Goal: Complete application form: Complete application form

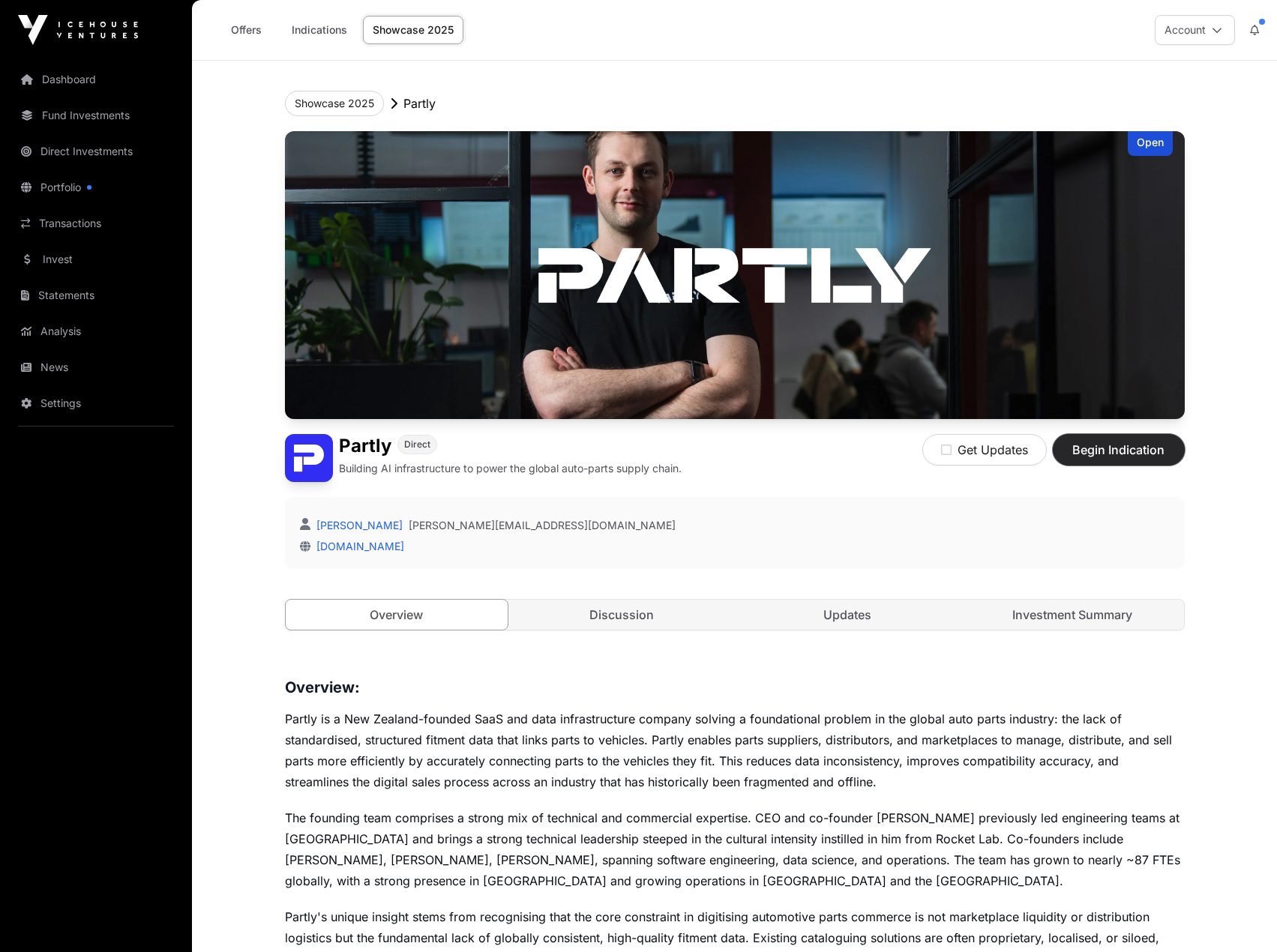
click at [1095, 453] on span "Begin Indication" at bounding box center [1119, 450] width 94 height 18
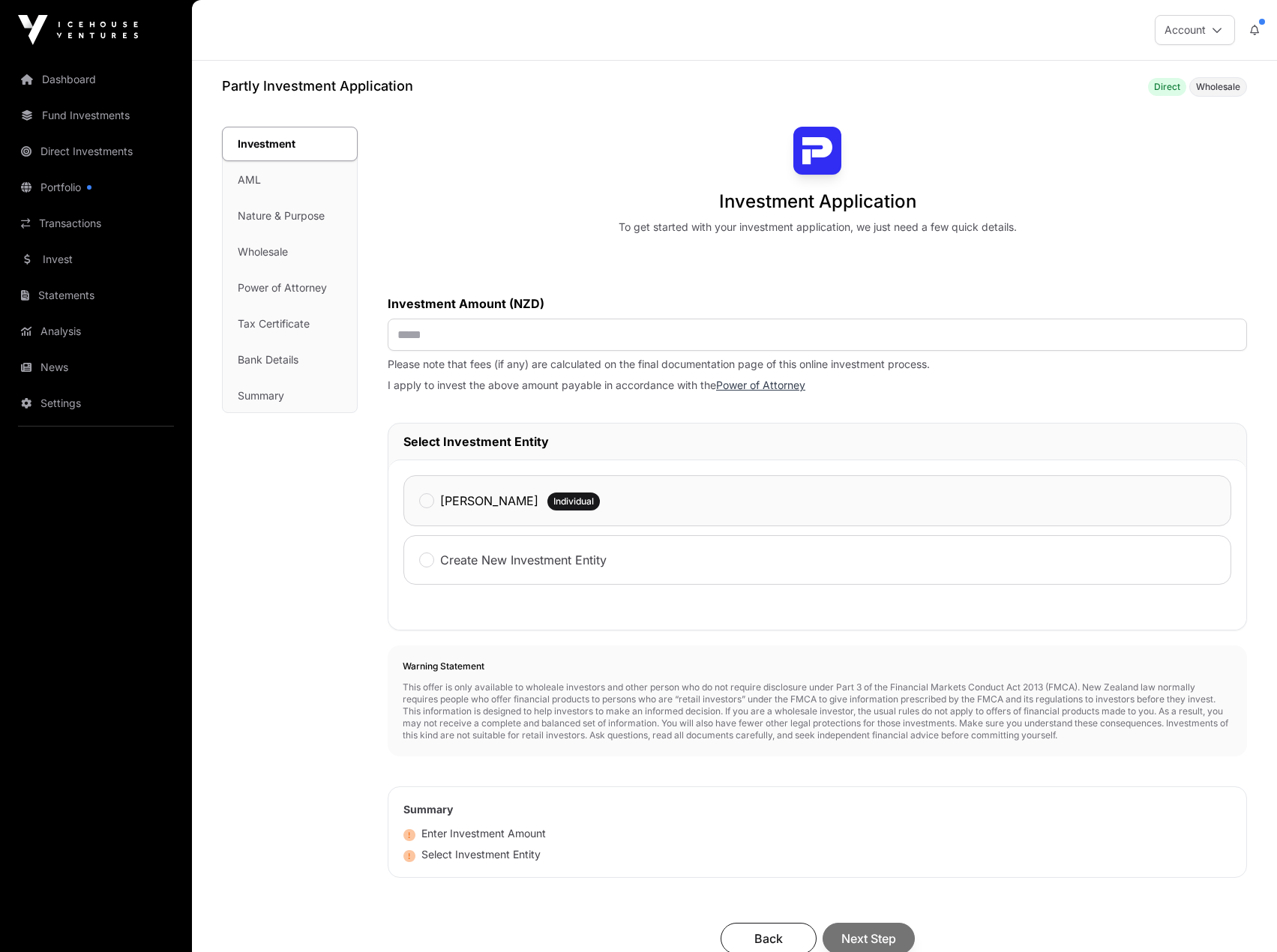
click at [452, 507] on label "[PERSON_NAME]" at bounding box center [489, 500] width 99 height 18
click at [478, 319] on input "text" at bounding box center [817, 334] width 860 height 32
click at [449, 341] on input "text" at bounding box center [817, 334] width 860 height 32
type input "*******"
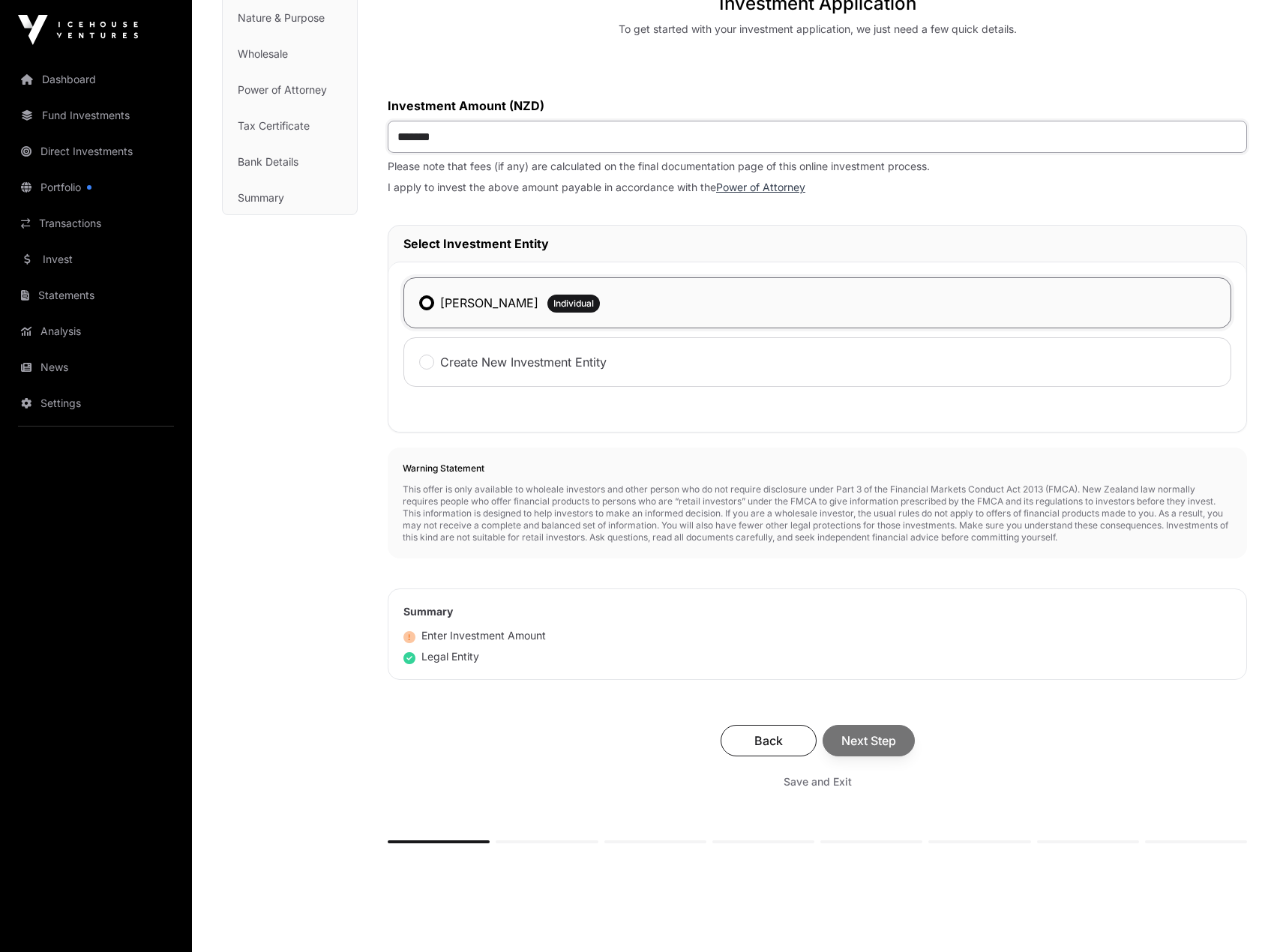
scroll to position [278, 0]
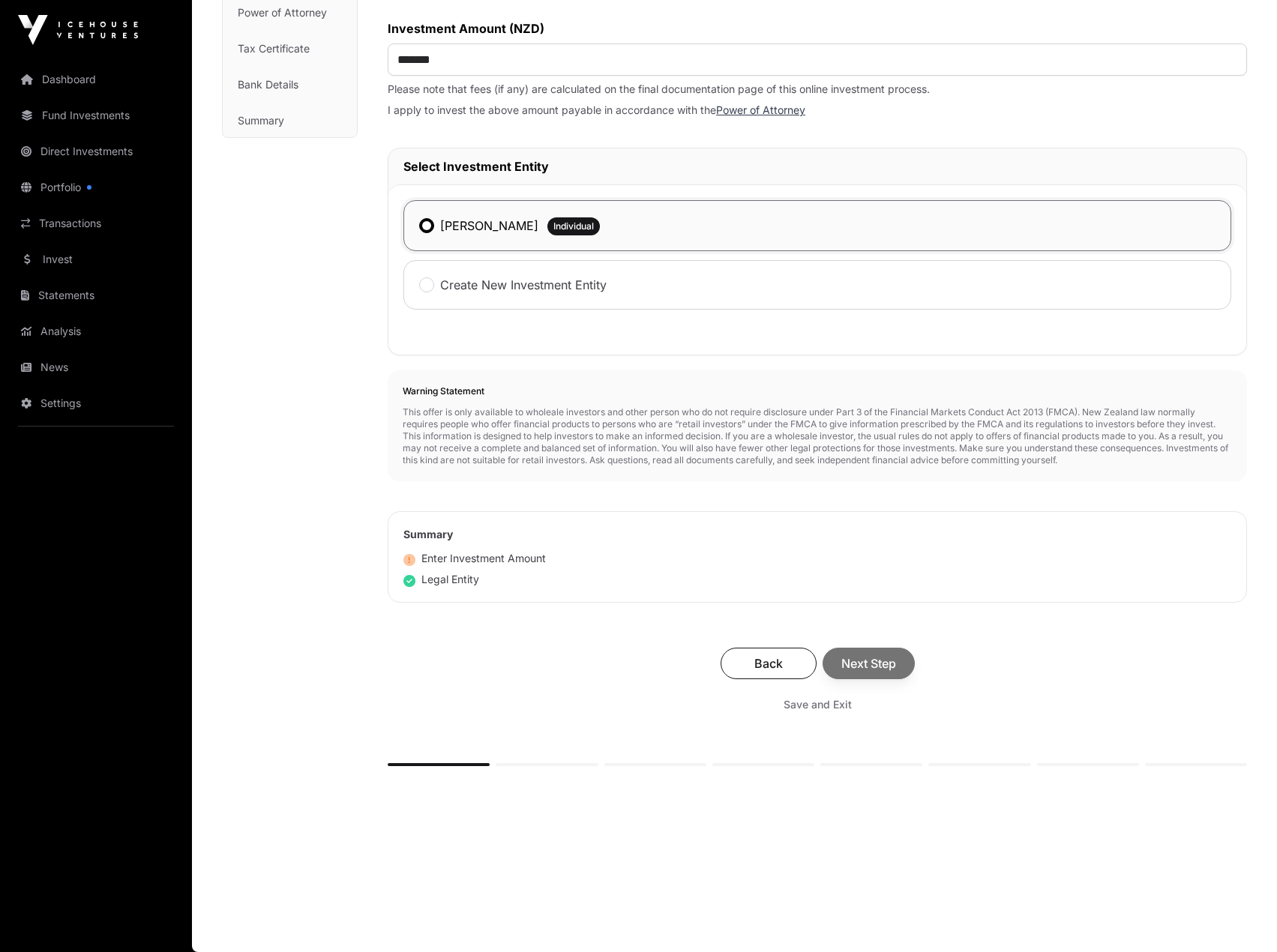
click at [863, 666] on div "Back Next Step" at bounding box center [817, 663] width 830 height 31
click at [877, 661] on span "Next Step" at bounding box center [869, 664] width 55 height 18
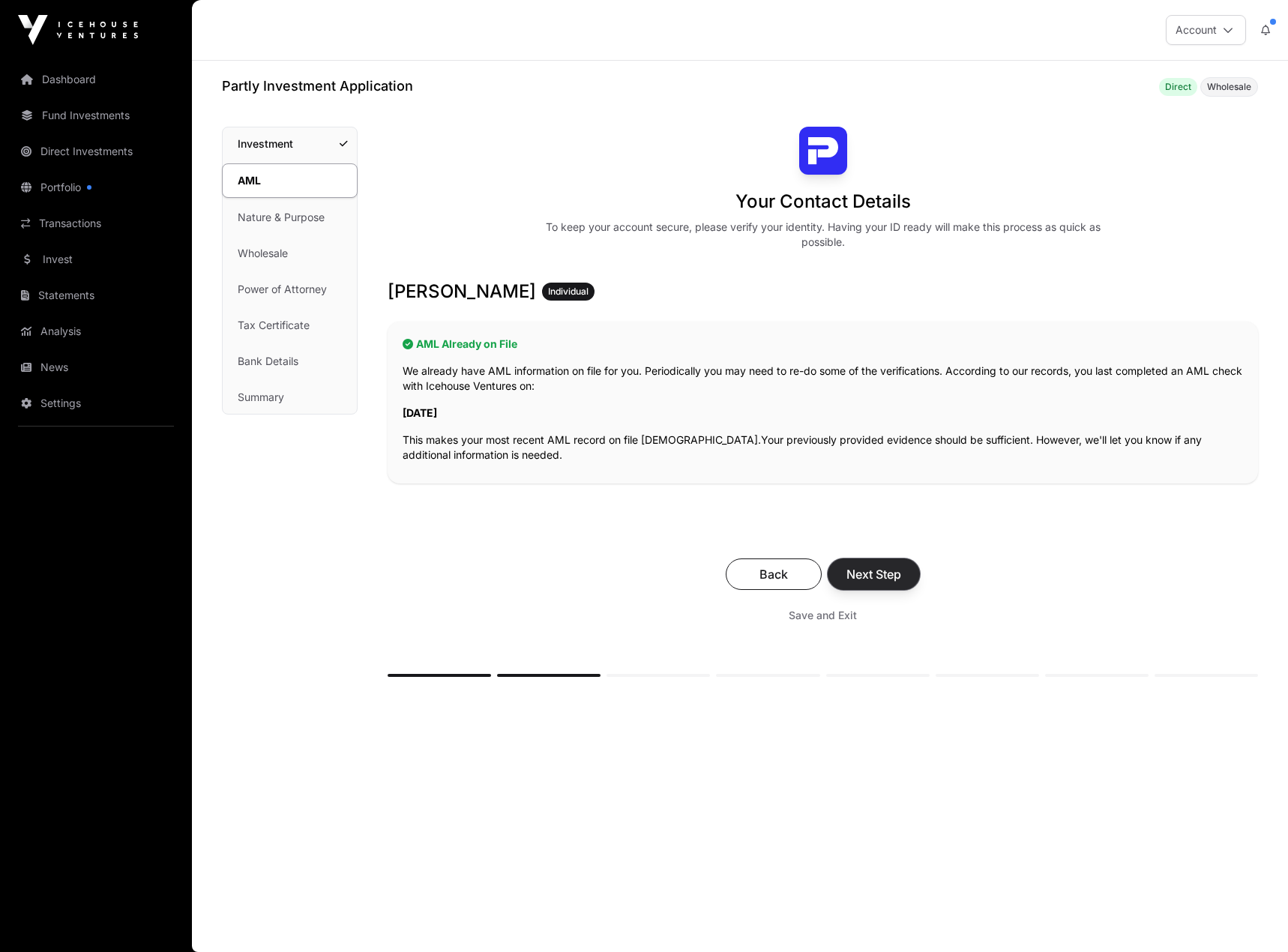
click at [877, 576] on span "Next Step" at bounding box center [874, 574] width 55 height 18
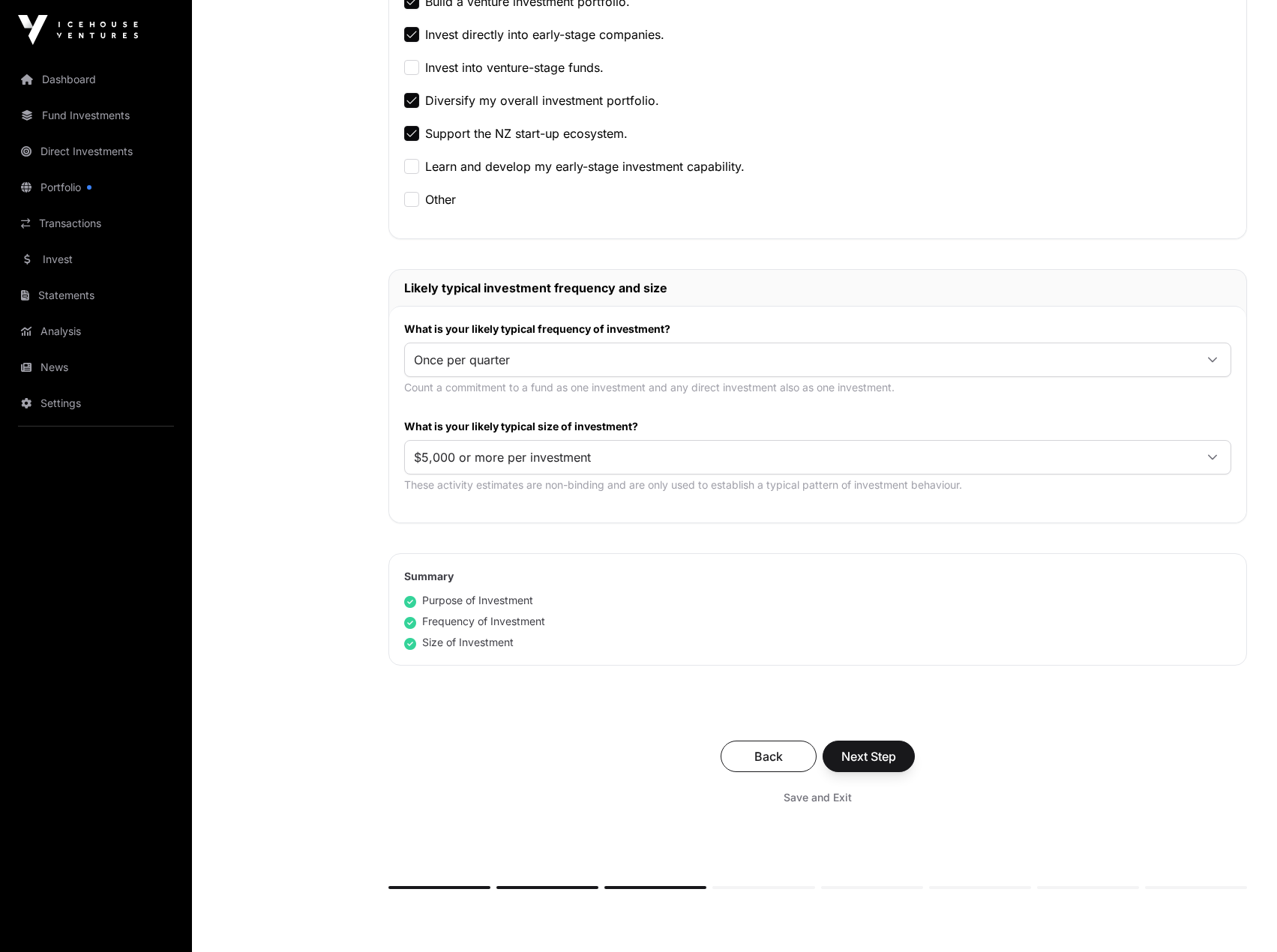
scroll to position [600, 0]
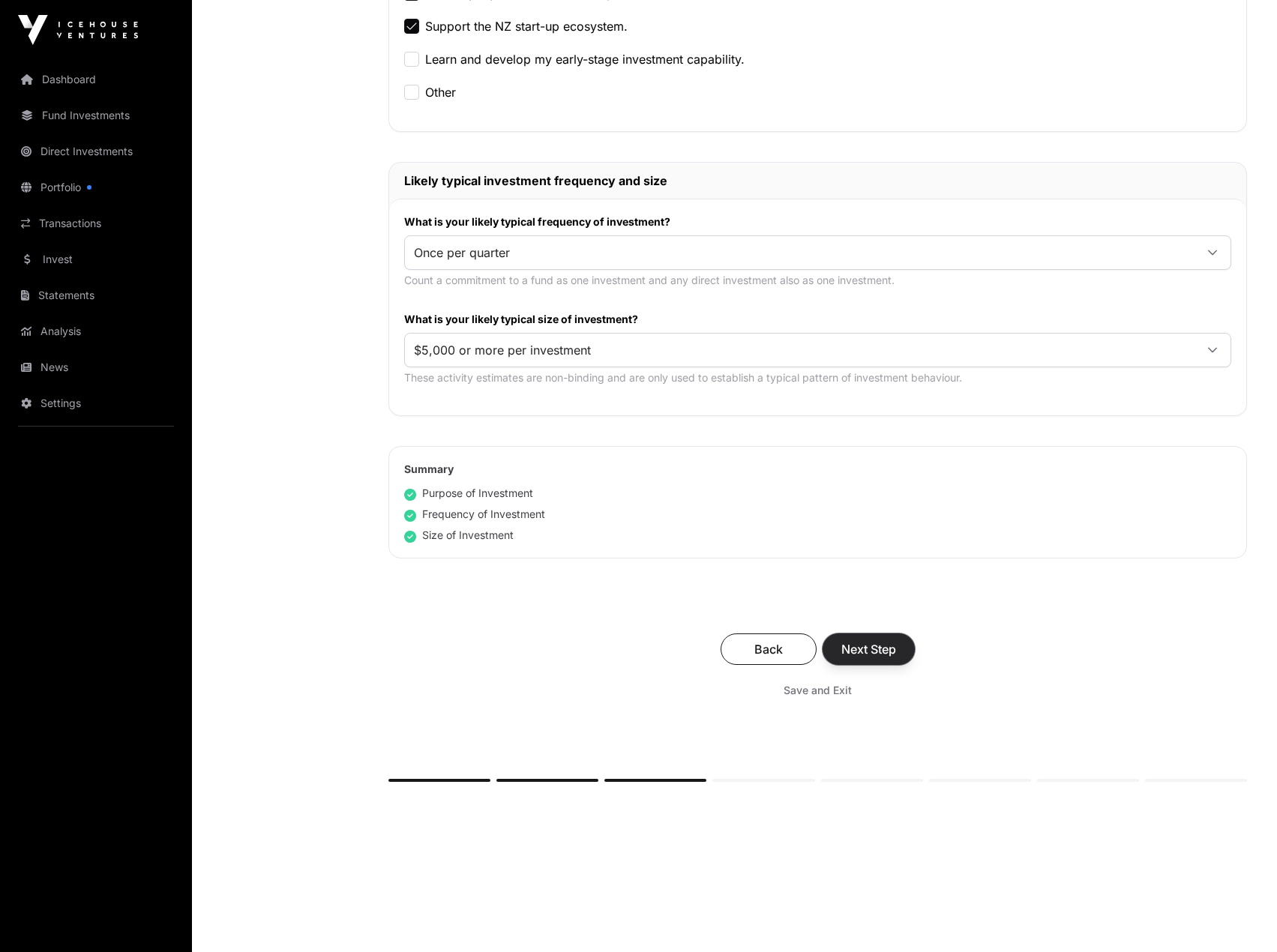
click at [881, 648] on span "Next Step" at bounding box center [869, 649] width 55 height 18
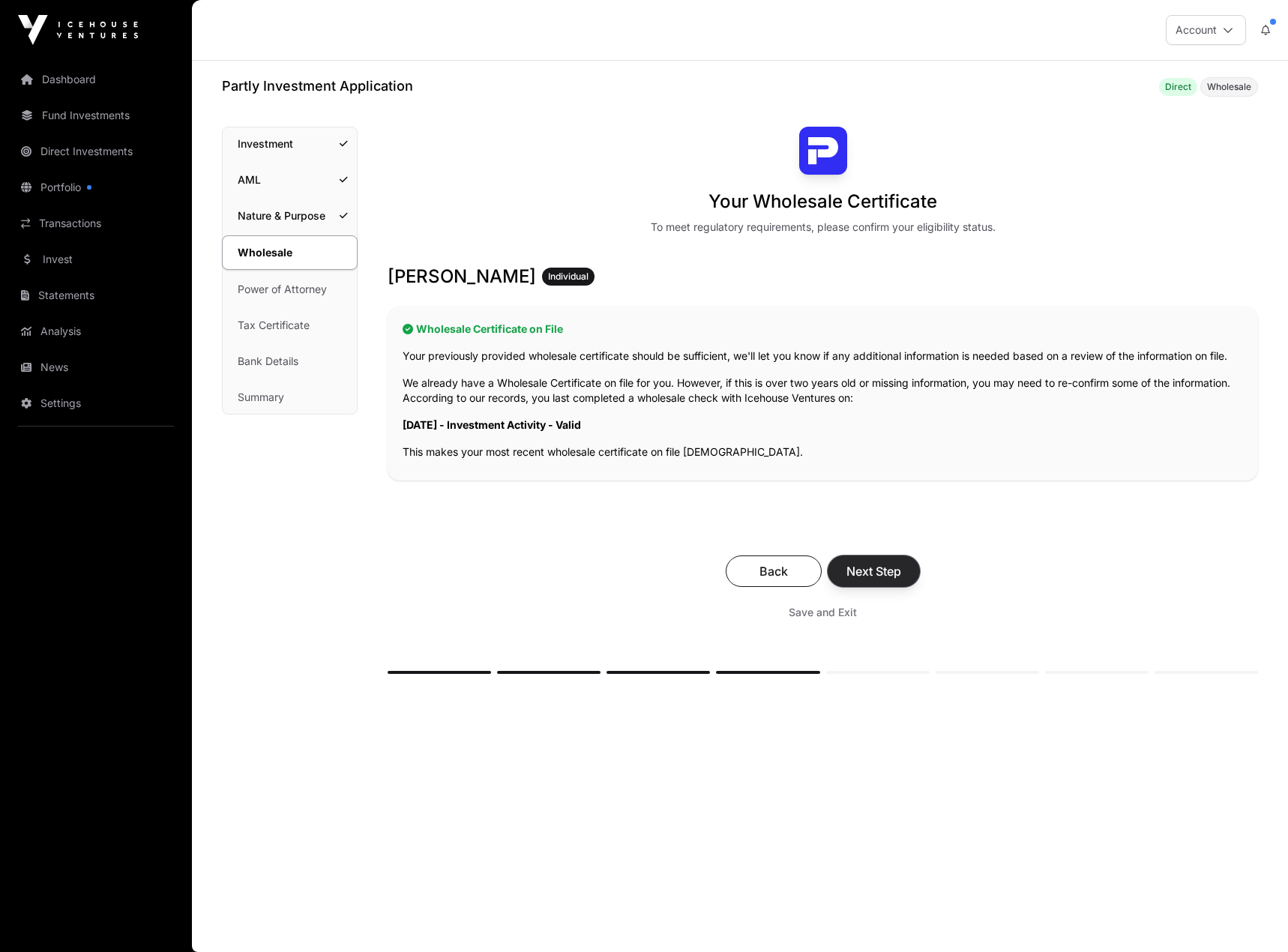
click at [885, 578] on span "Next Step" at bounding box center [874, 571] width 55 height 18
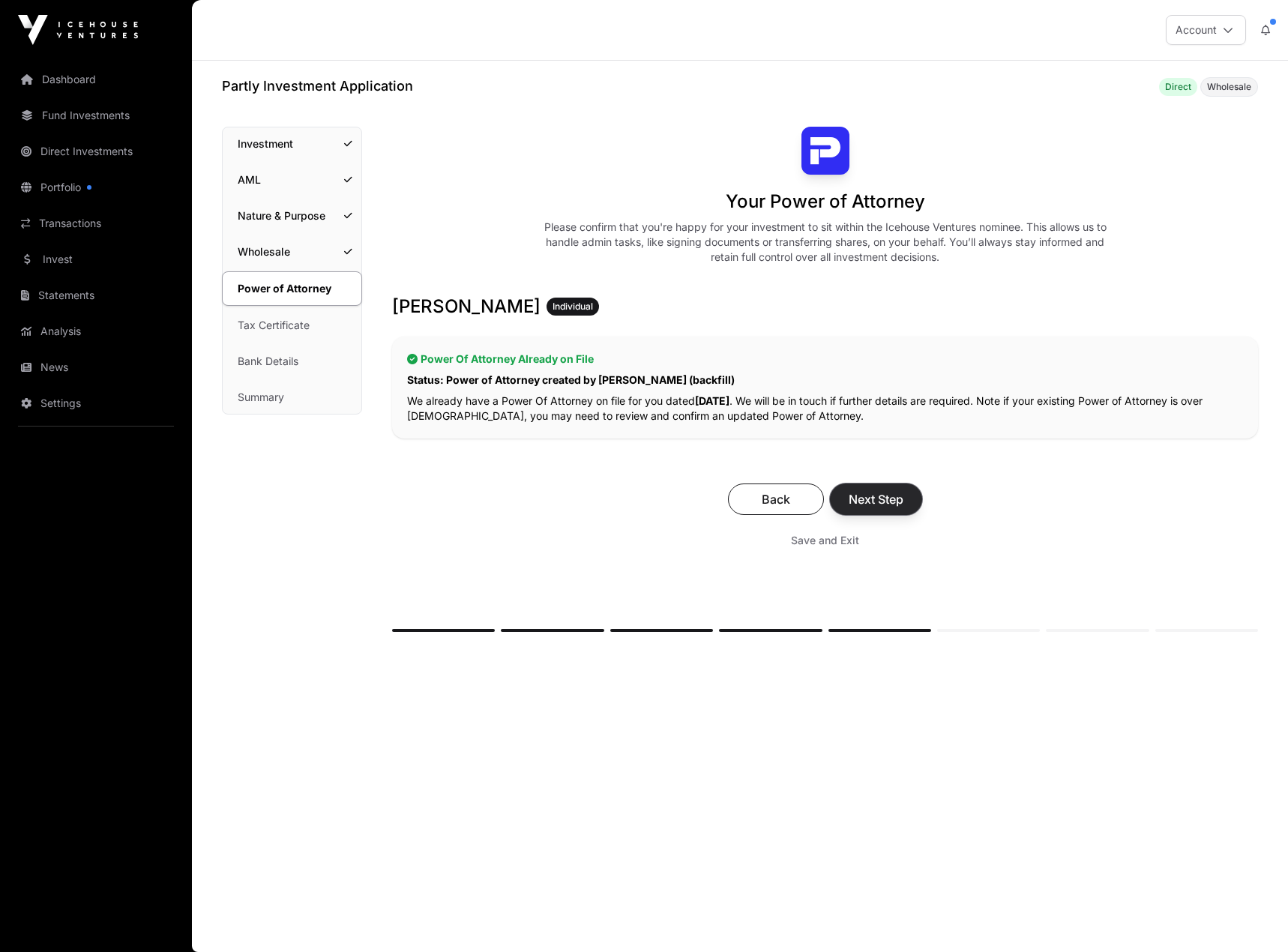
click at [886, 502] on span "Next Step" at bounding box center [876, 500] width 55 height 18
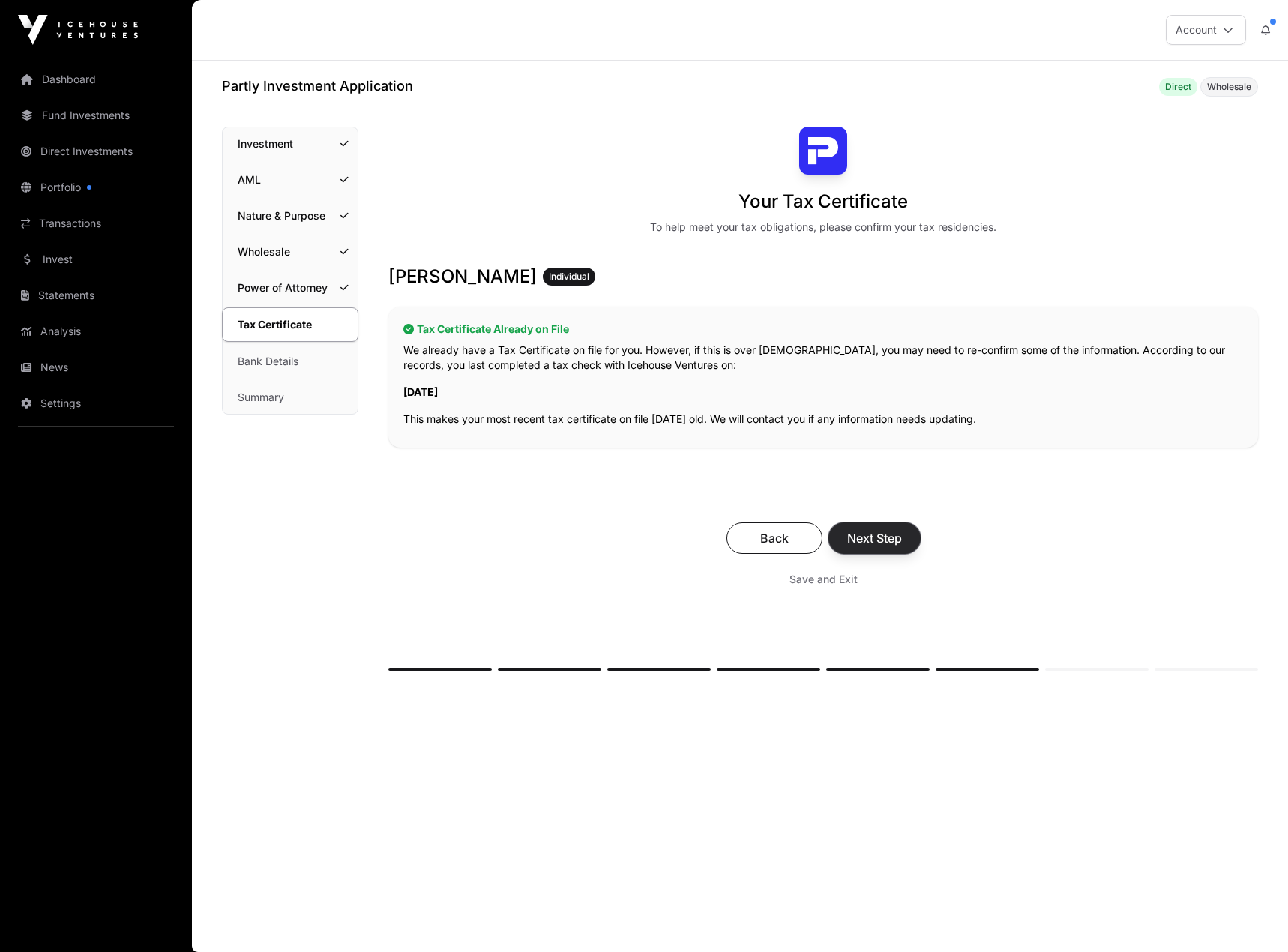
click at [888, 536] on span "Next Step" at bounding box center [875, 539] width 55 height 18
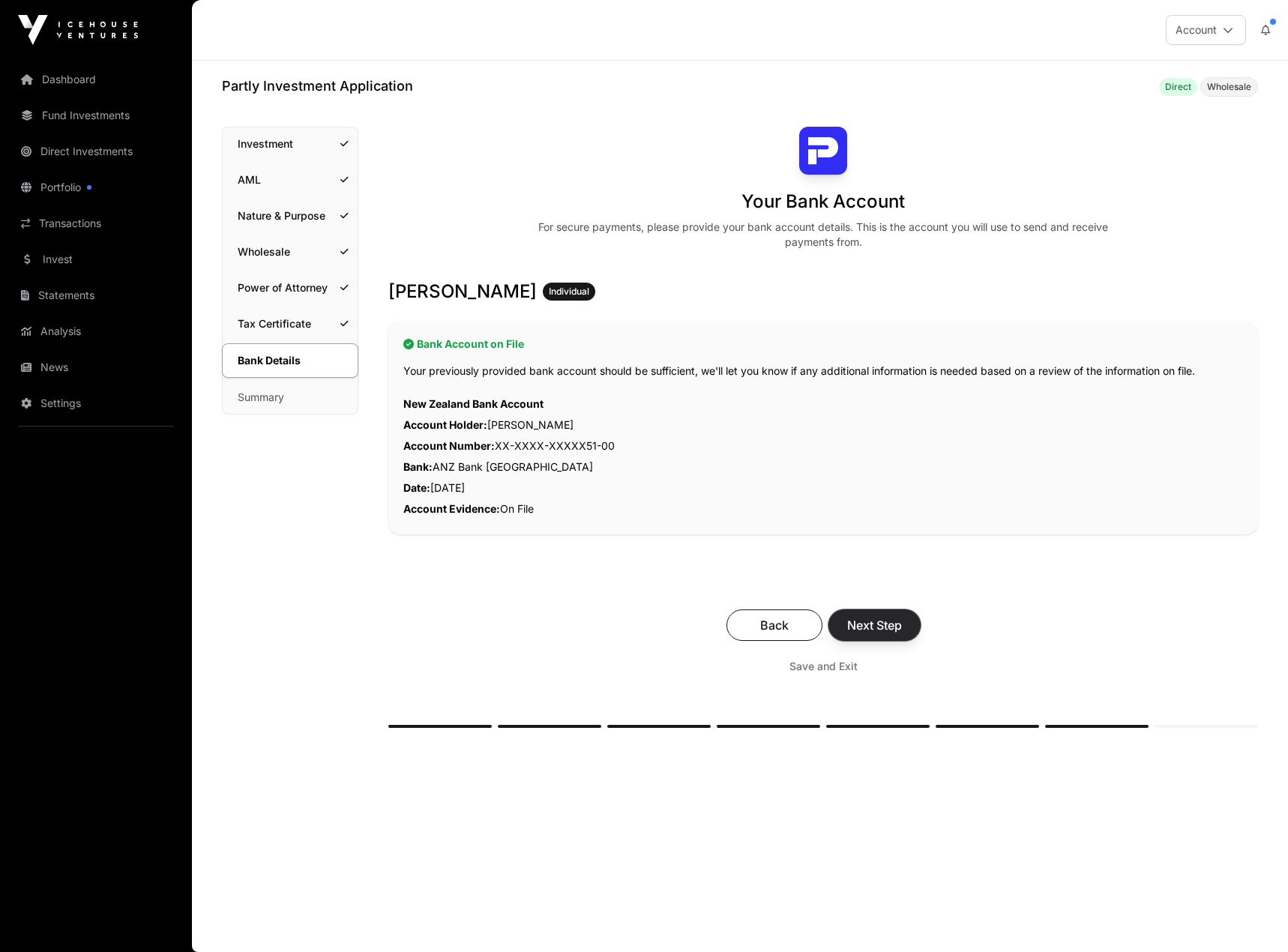
click at [893, 632] on span "Next Step" at bounding box center [875, 625] width 55 height 18
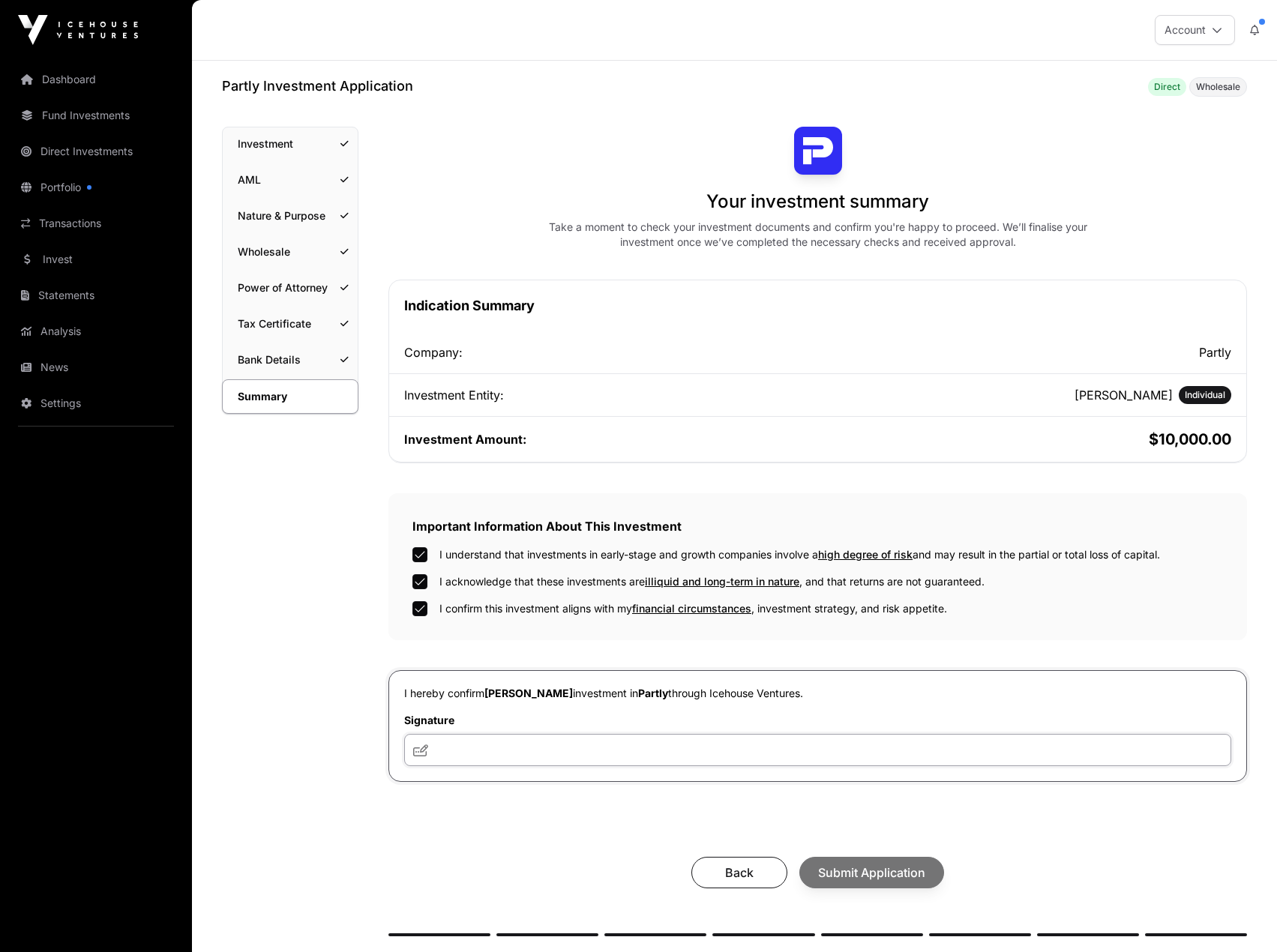
click at [468, 747] on input "text" at bounding box center [818, 750] width 827 height 32
type input "**********"
click at [887, 868] on span "Submit Application" at bounding box center [871, 873] width 107 height 18
